Goal: Browse casually: Explore the website without a specific task or goal

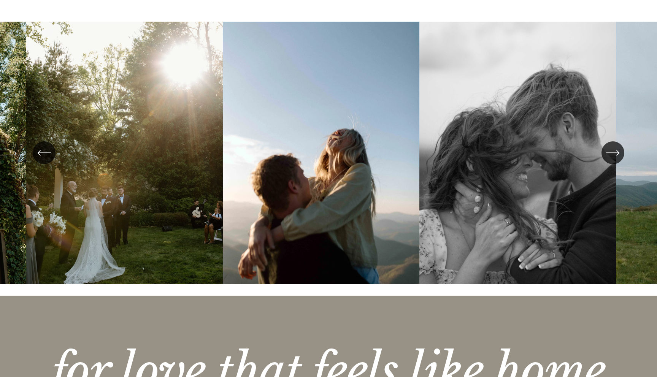
scroll to position [1755, 0]
click at [336, 191] on ul "Carousel" at bounding box center [328, 159] width 605 height 274
click at [609, 146] on icon "\a \a \a Next\a \a" at bounding box center [613, 153] width 14 height 14
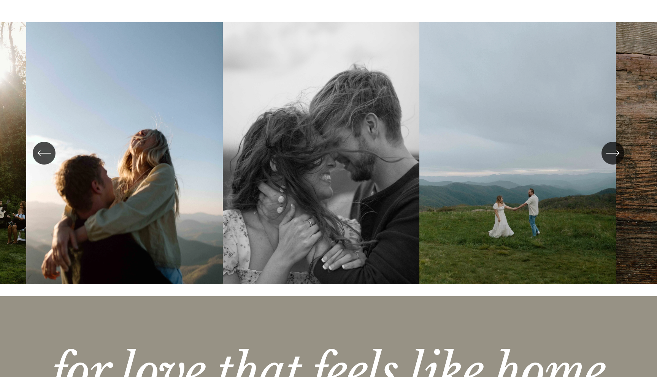
click at [609, 146] on icon "\a \a \a Next\a \a" at bounding box center [613, 153] width 14 height 14
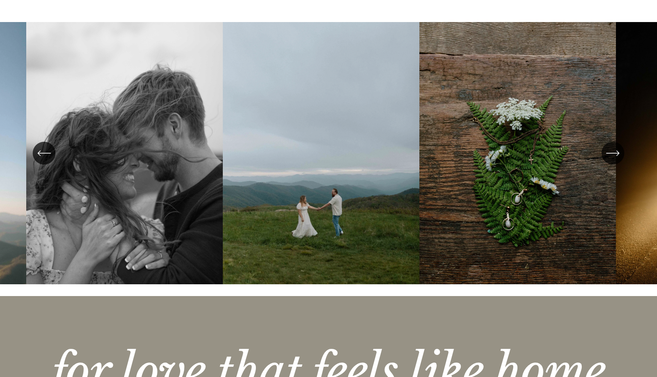
click at [395, 176] on ul "Carousel" at bounding box center [328, 159] width 605 height 274
click at [613, 146] on icon "\a \a \a Next\a \a" at bounding box center [613, 153] width 14 height 14
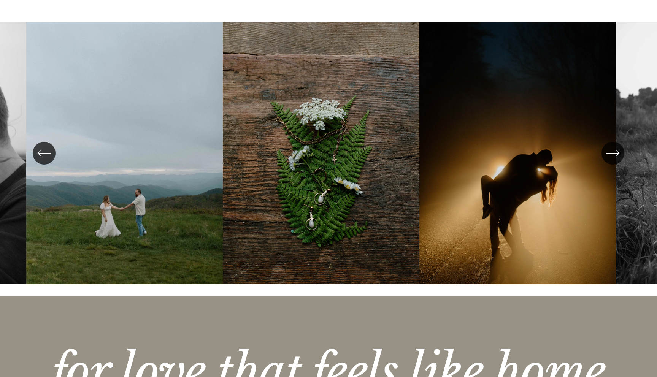
click at [613, 153] on icon "\a \a \a Next\a \a" at bounding box center [613, 153] width 12 height 0
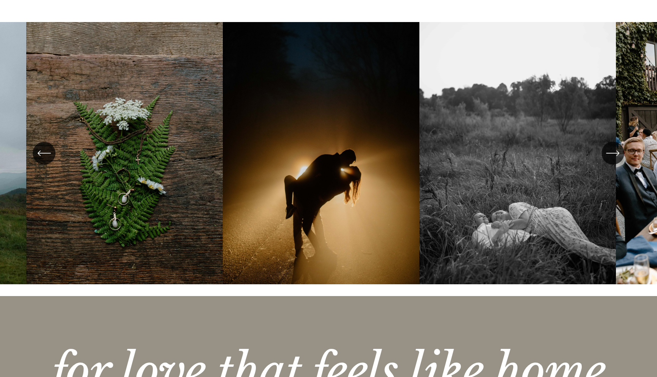
click at [613, 153] on icon "\a \a \a Next\a \a" at bounding box center [613, 153] width 12 height 0
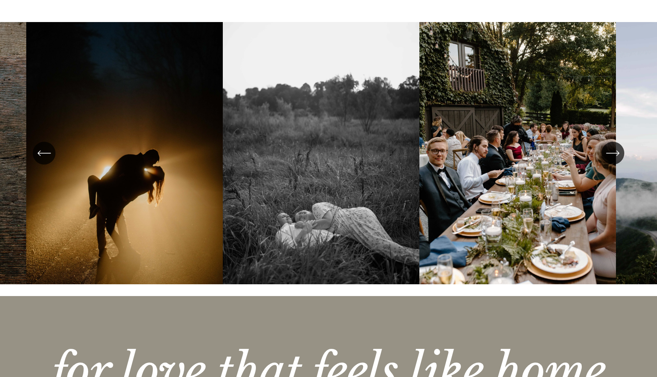
click at [613, 153] on icon "\a \a \a Next\a \a" at bounding box center [613, 153] width 12 height 0
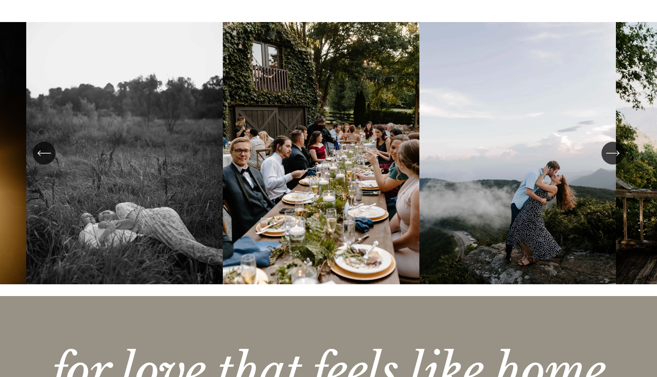
click at [613, 153] on icon "\a \a \a Next\a \a" at bounding box center [613, 153] width 12 height 0
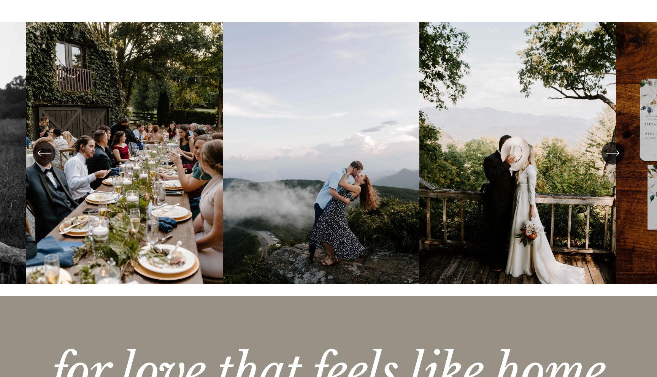
click at [613, 153] on icon "\a \a \a Next\a \a" at bounding box center [613, 153] width 12 height 0
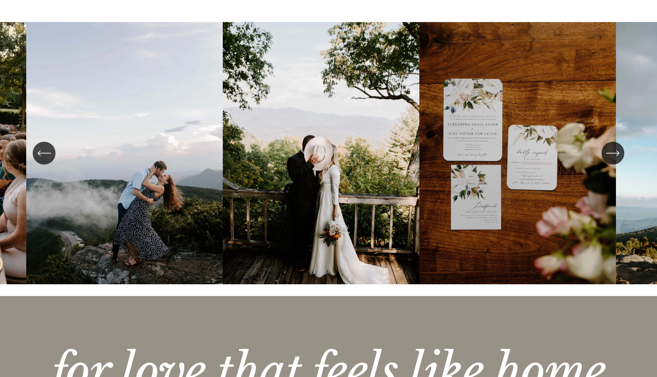
click at [613, 153] on icon "\a \a \a Next\a \a" at bounding box center [613, 153] width 12 height 0
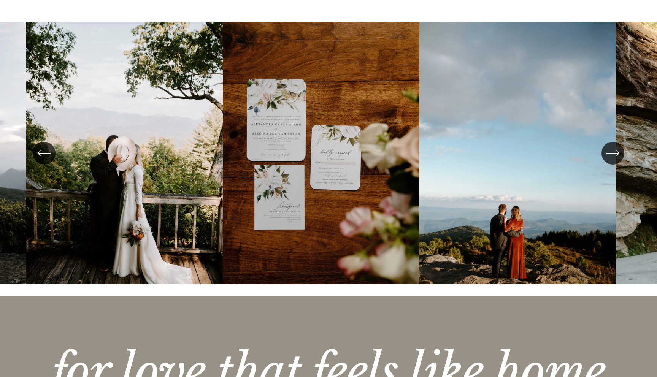
click at [613, 153] on icon "\a \a \a Next\a \a" at bounding box center [613, 153] width 12 height 0
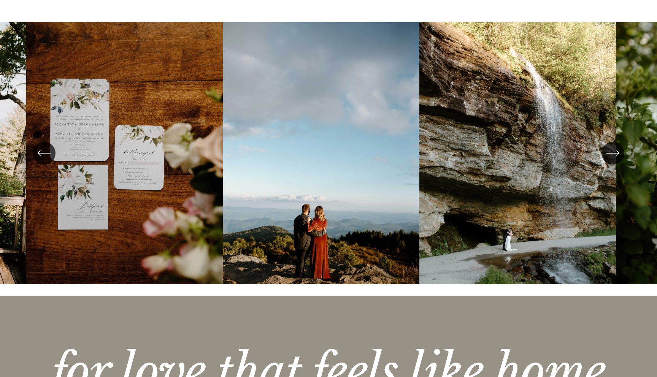
click at [613, 153] on icon "\a \a \a Next\a \a" at bounding box center [613, 153] width 12 height 0
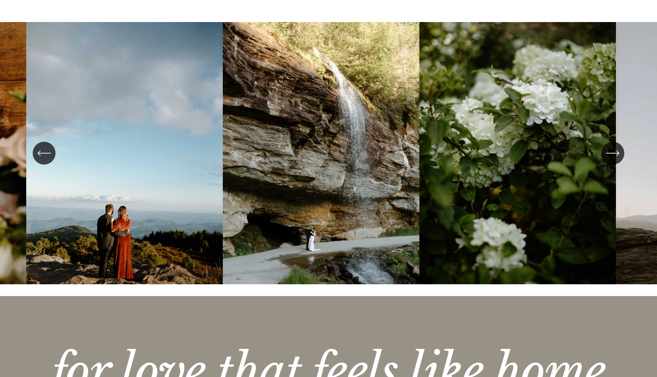
click at [613, 153] on icon "\a \a \a Next\a \a" at bounding box center [613, 153] width 12 height 0
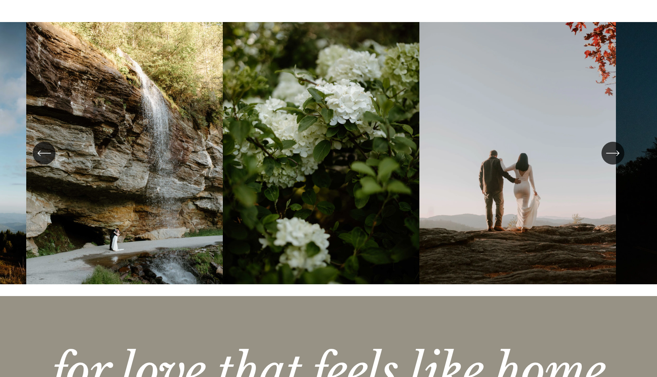
click at [613, 153] on icon "\a \a \a Next\a \a" at bounding box center [613, 153] width 12 height 0
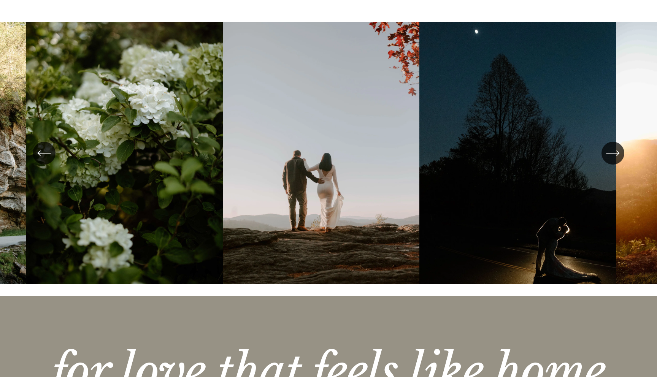
click at [613, 153] on icon "\a \a \a Next\a \a" at bounding box center [613, 153] width 12 height 0
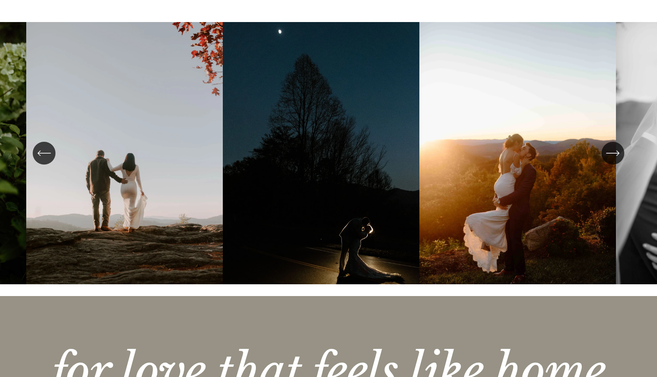
click at [613, 153] on icon "\a \a \a Next\a \a" at bounding box center [613, 153] width 12 height 0
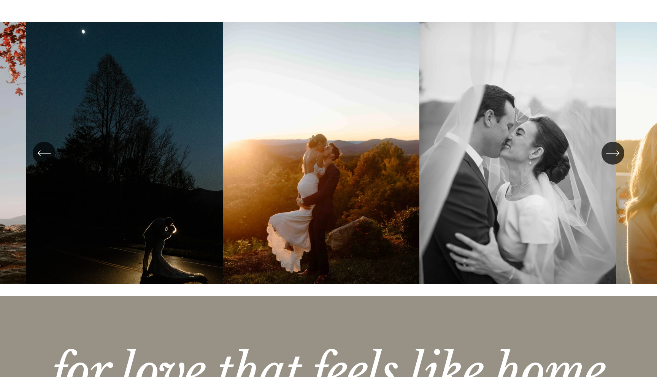
click at [613, 153] on icon "\a \a \a Next\a \a" at bounding box center [613, 153] width 12 height 0
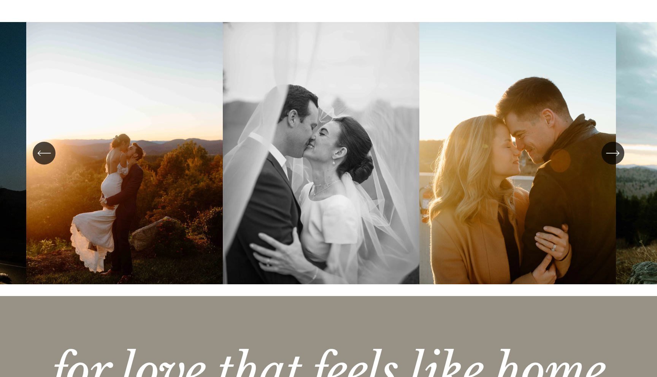
click at [613, 153] on icon "\a \a \a Next\a \a" at bounding box center [613, 153] width 12 height 0
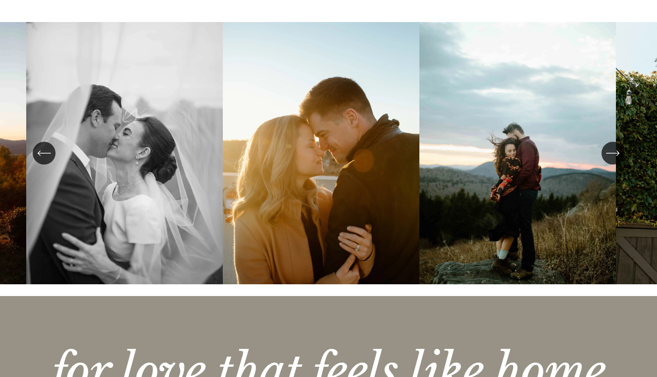
click at [613, 153] on icon "\a \a \a Next\a \a" at bounding box center [613, 153] width 12 height 0
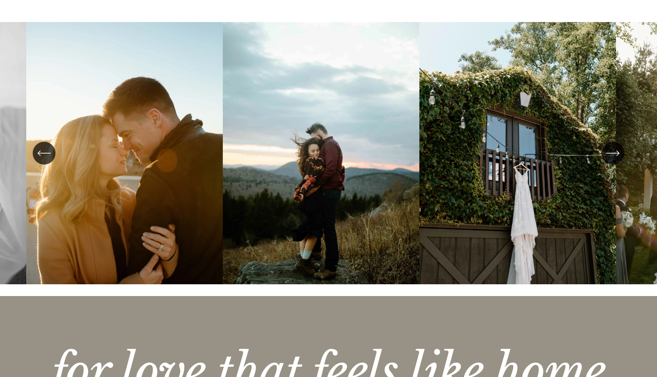
click at [613, 153] on icon "\a \a \a Next\a \a" at bounding box center [613, 153] width 12 height 0
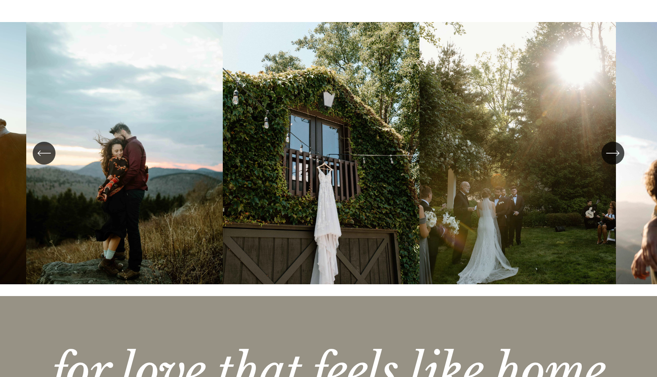
click at [613, 153] on icon "\a \a \a Next\a \a" at bounding box center [613, 153] width 12 height 0
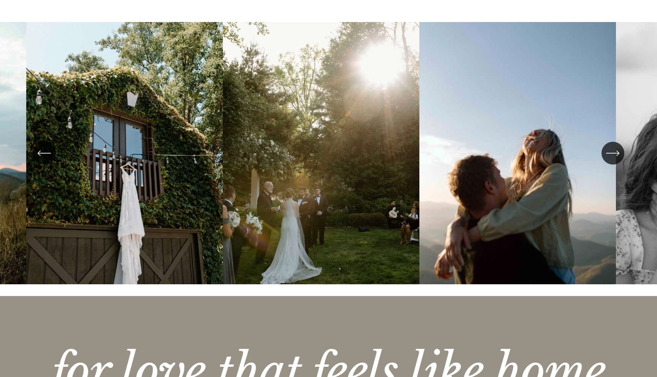
click at [613, 153] on icon "\a \a \a Next\a \a" at bounding box center [613, 153] width 12 height 0
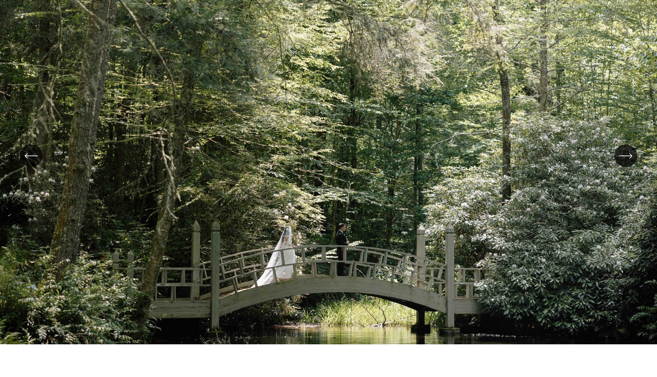
scroll to position [0, 0]
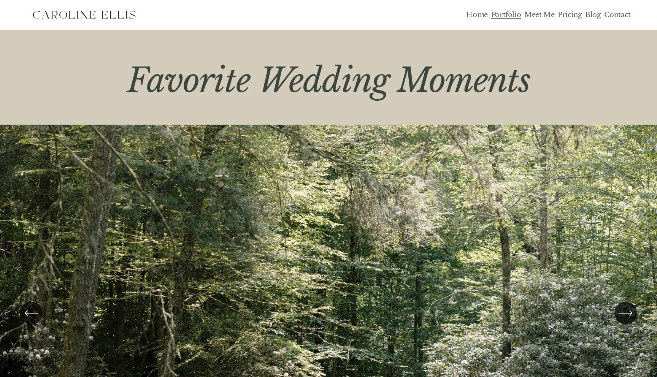
click at [516, 14] on link "Portfolio" at bounding box center [507, 14] width 30 height 9
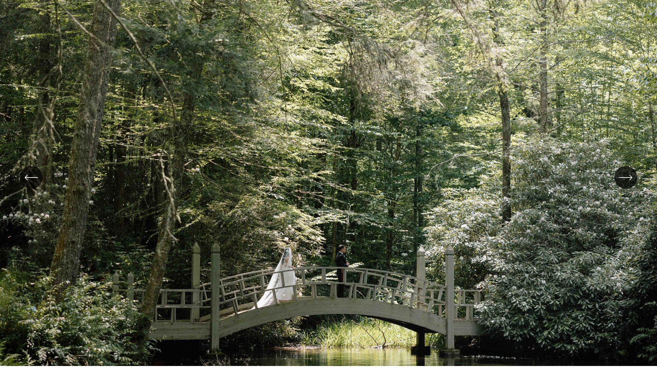
scroll to position [135, 0]
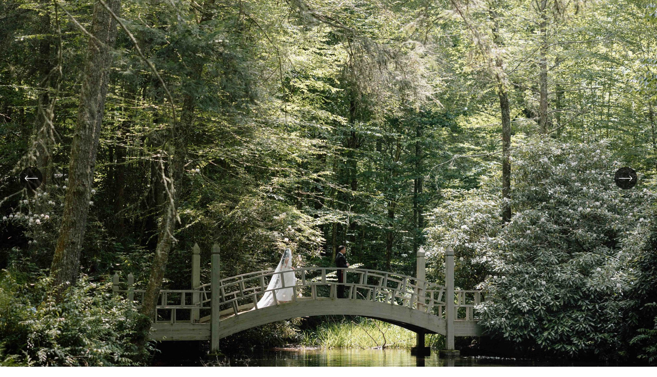
click at [624, 187] on div "\a \a \a Next\a \a" at bounding box center [626, 178] width 23 height 23
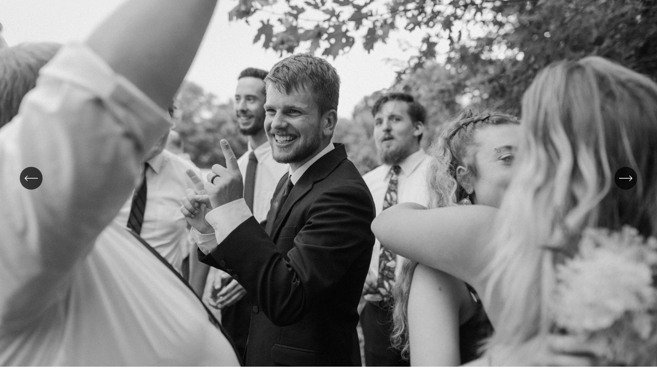
click at [624, 187] on div "\a \a \a Next\a \a" at bounding box center [626, 178] width 23 height 23
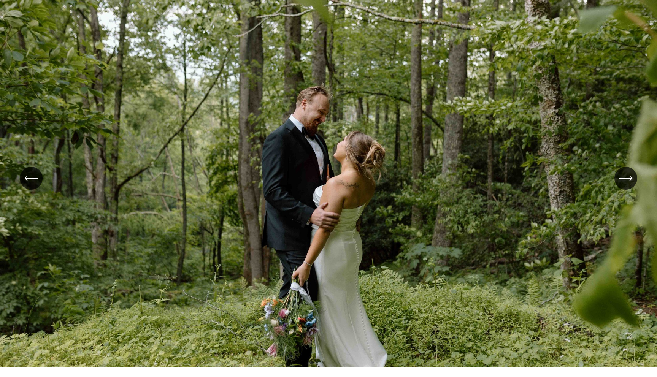
click at [624, 187] on div "\a \a \a Next\a \a" at bounding box center [626, 178] width 23 height 23
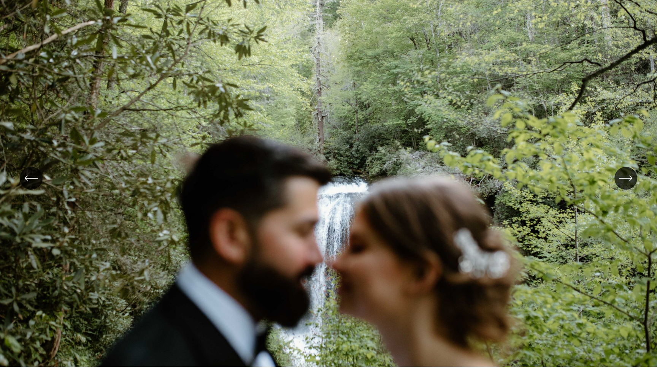
click at [624, 187] on div "\a \a \a Next\a \a" at bounding box center [626, 178] width 23 height 23
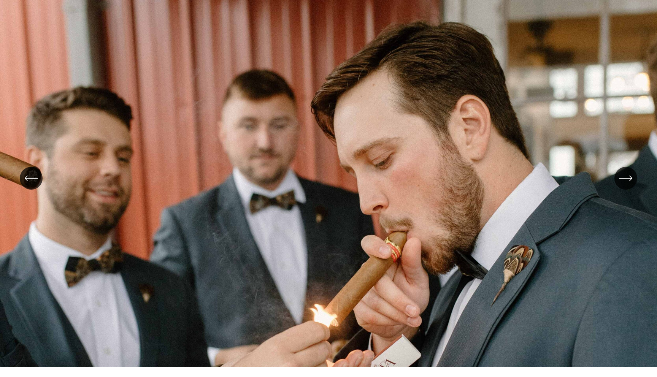
click at [632, 178] on icon "\a \a \a Next\a \a" at bounding box center [631, 178] width 2 height 5
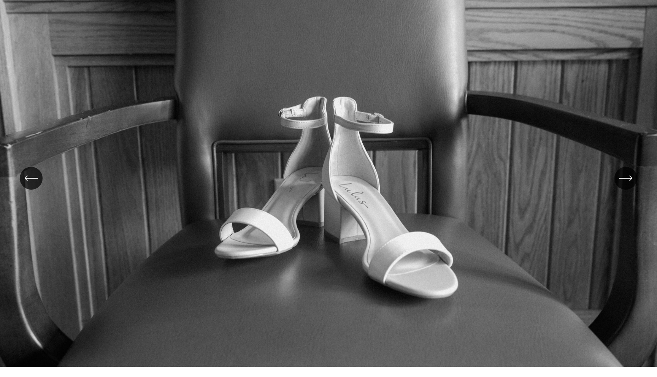
click at [632, 178] on icon "\a \a \a Next\a \a" at bounding box center [631, 178] width 2 height 5
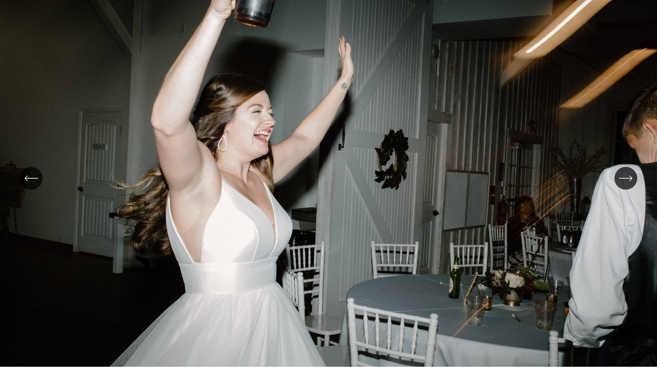
click at [632, 178] on icon "\a \a \a Next\a \a" at bounding box center [631, 178] width 2 height 5
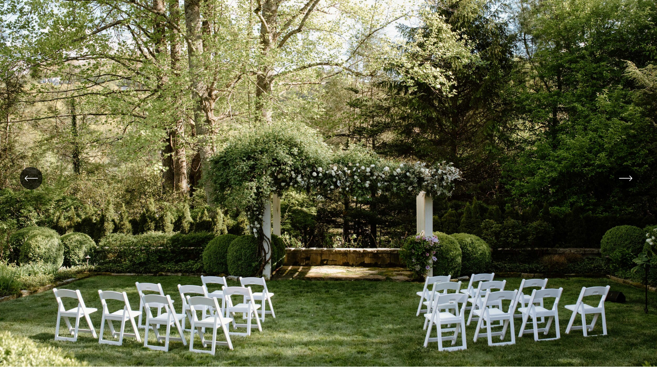
click at [632, 178] on icon "\a \a \a Next\a \a" at bounding box center [631, 178] width 2 height 5
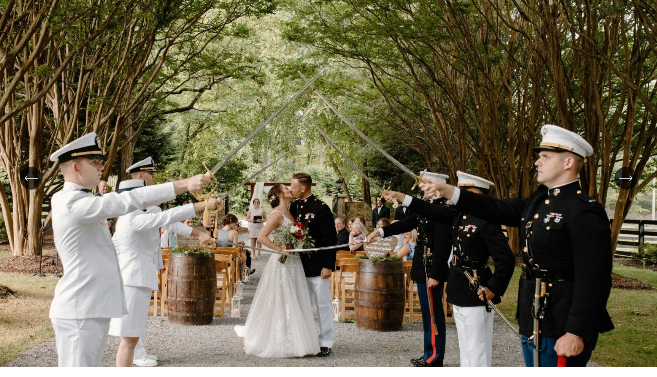
click at [632, 178] on icon "\a \a \a Next\a \a" at bounding box center [631, 178] width 2 height 5
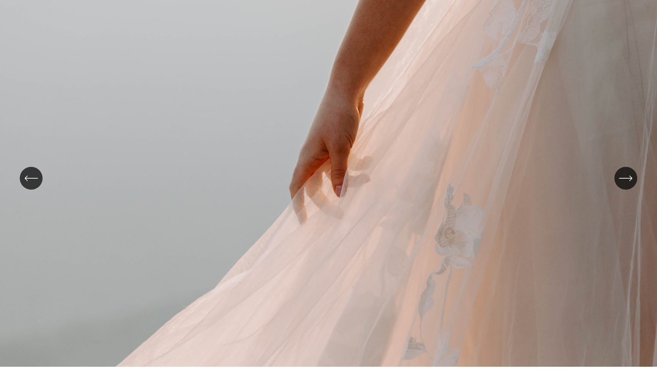
click at [632, 178] on icon "\a \a \a Next\a \a" at bounding box center [631, 178] width 2 height 5
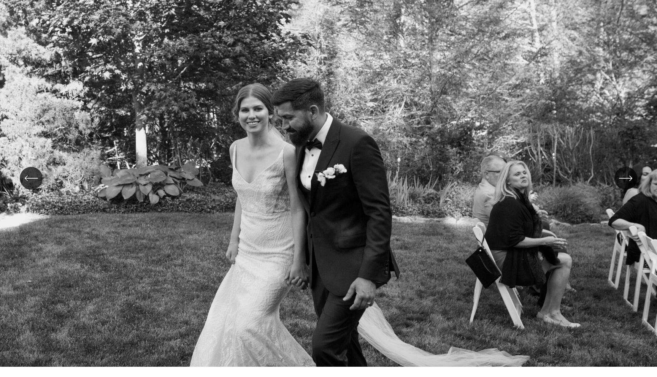
click at [38, 185] on div "\a \a Previous\a \a \a" at bounding box center [31, 178] width 23 height 23
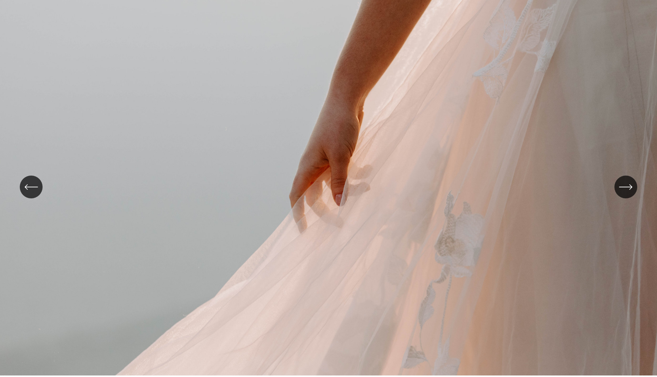
scroll to position [116, 0]
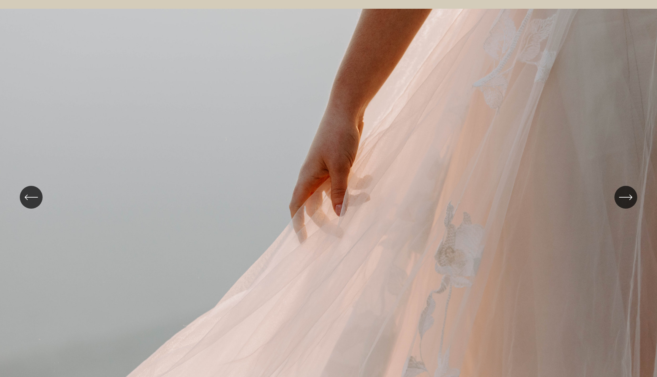
click at [625, 193] on icon "\a \a \a Next\a \a" at bounding box center [626, 198] width 14 height 14
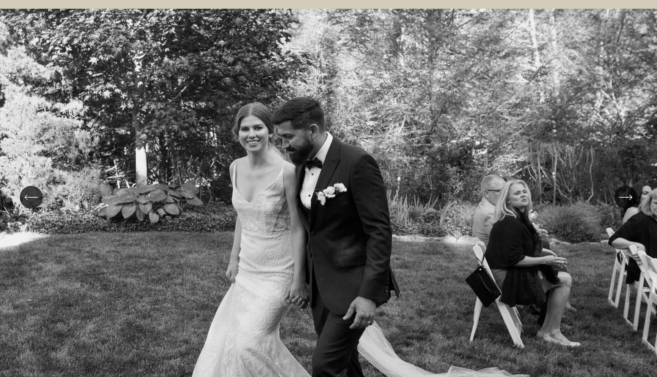
click at [625, 193] on icon "\a \a \a Next\a \a" at bounding box center [626, 198] width 14 height 14
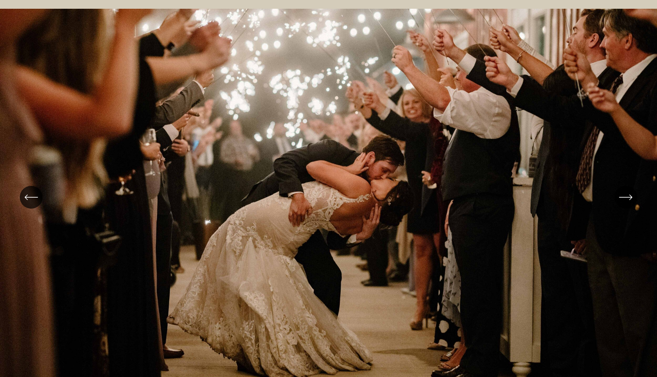
click at [625, 193] on icon "\a \a \a Next\a \a" at bounding box center [626, 198] width 14 height 14
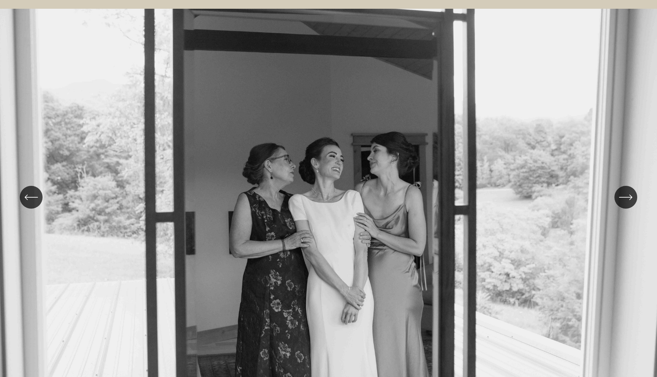
click at [625, 193] on icon "\a \a \a Next\a \a" at bounding box center [626, 198] width 14 height 14
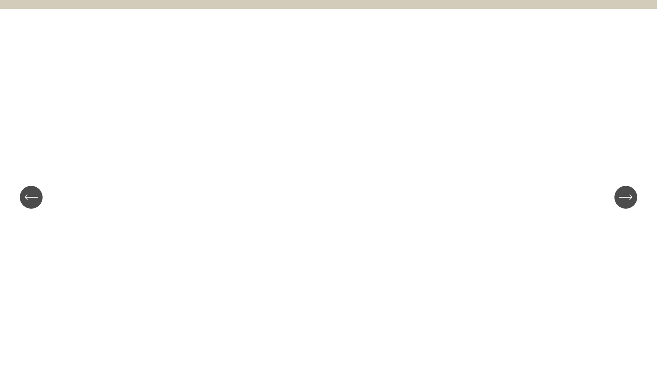
click at [625, 193] on icon "\a \a \a Next\a \a" at bounding box center [626, 198] width 14 height 14
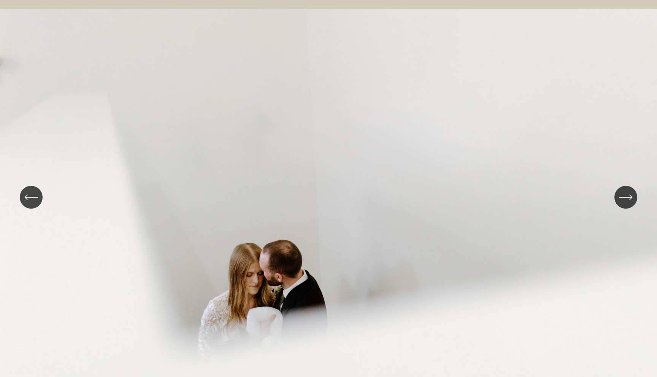
click at [625, 193] on icon "\a \a \a Next\a \a" at bounding box center [626, 198] width 14 height 14
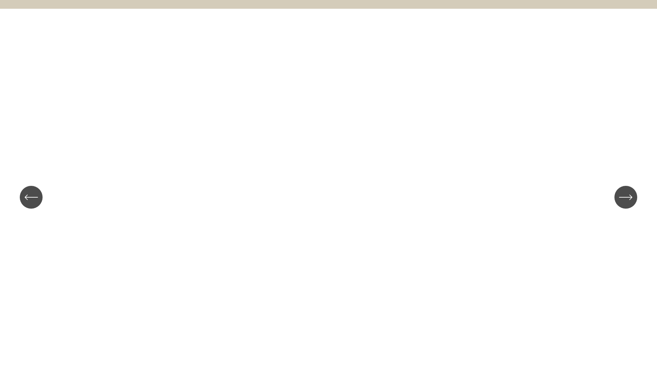
click at [625, 193] on icon "\a \a \a Next\a \a" at bounding box center [626, 198] width 14 height 14
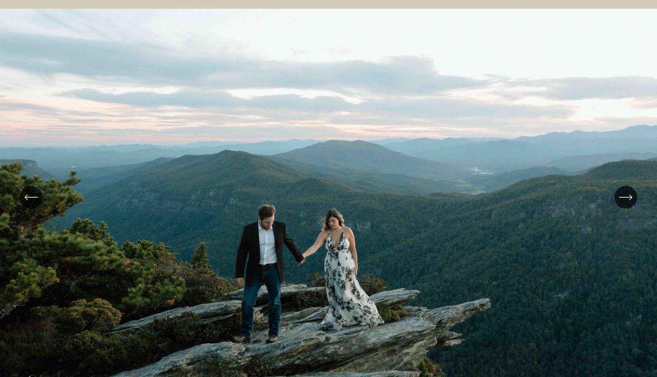
click at [627, 197] on icon "\a \a \a Next\a \a" at bounding box center [626, 197] width 12 height 0
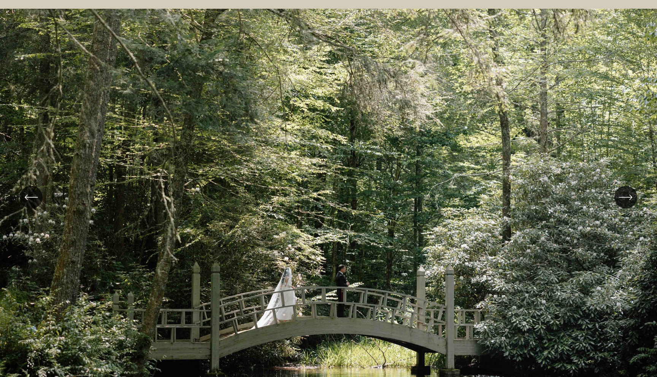
click at [30, 197] on icon "\a \a Previous\a \a \a" at bounding box center [31, 198] width 14 height 14
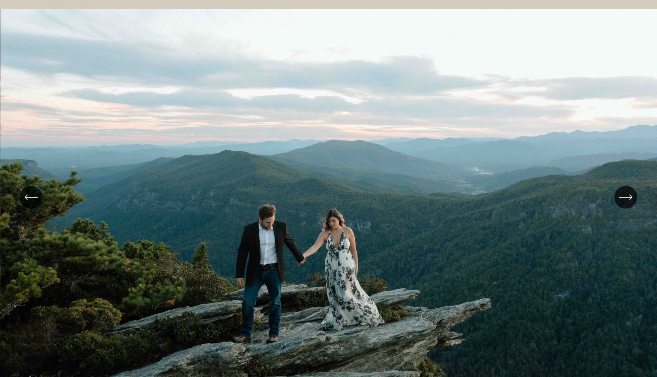
click at [329, 208] on ul at bounding box center [328, 197] width 657 height 377
click at [352, 229] on ul at bounding box center [328, 197] width 657 height 377
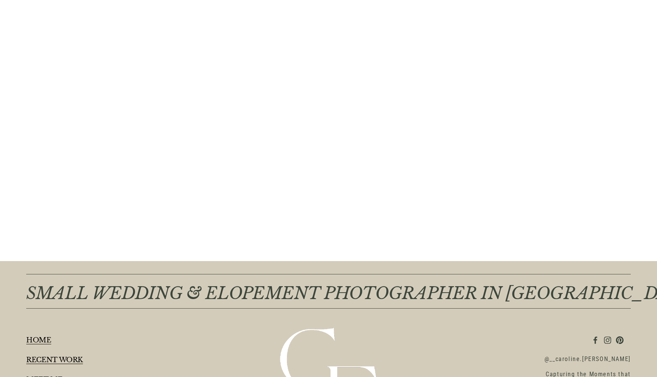
scroll to position [3973, 0]
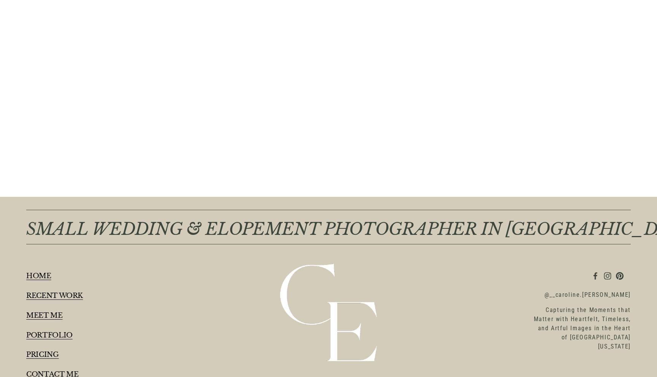
click at [618, 269] on use "Pinterest" at bounding box center [620, 276] width 15 height 15
click at [611, 273] on use "Instagram" at bounding box center [607, 276] width 7 height 7
click at [606, 269] on use "Instagram" at bounding box center [607, 276] width 15 height 15
